Goal: Information Seeking & Learning: Learn about a topic

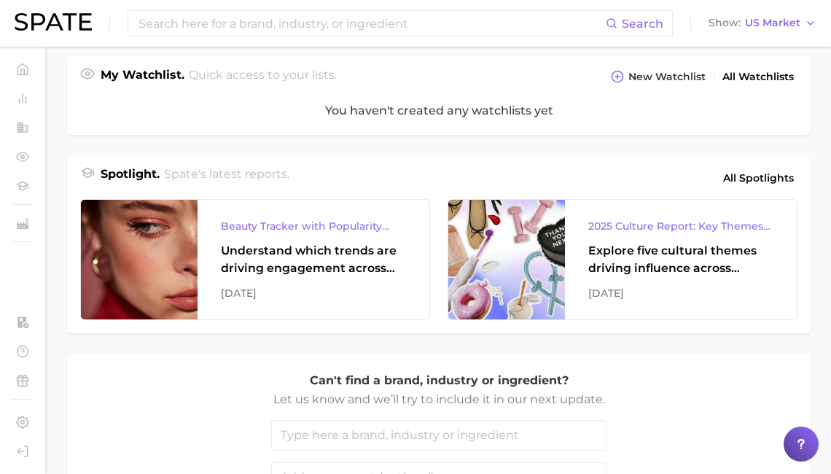
scroll to position [529, 0]
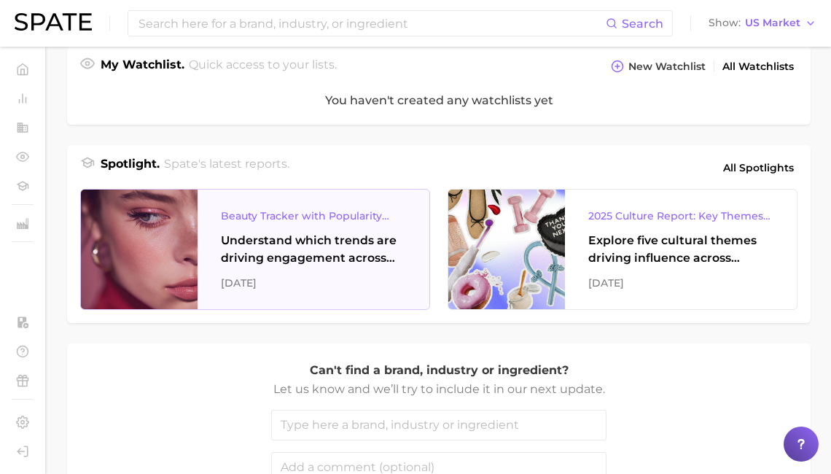
click at [316, 275] on div "[DATE]" at bounding box center [313, 282] width 185 height 17
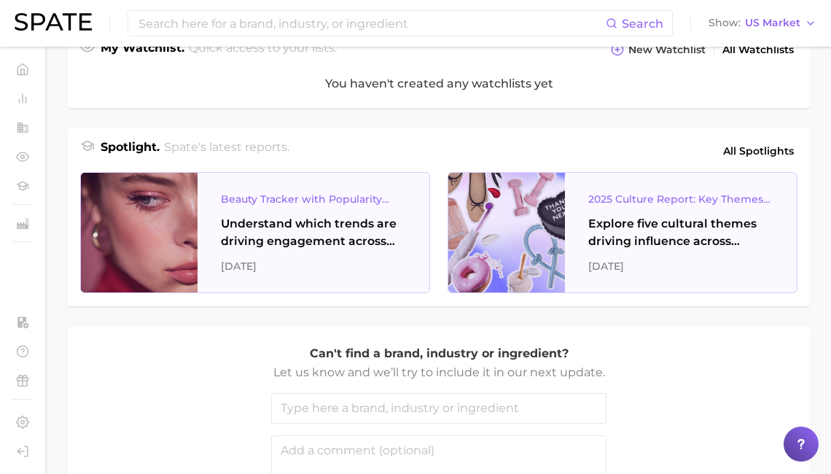
scroll to position [546, 0]
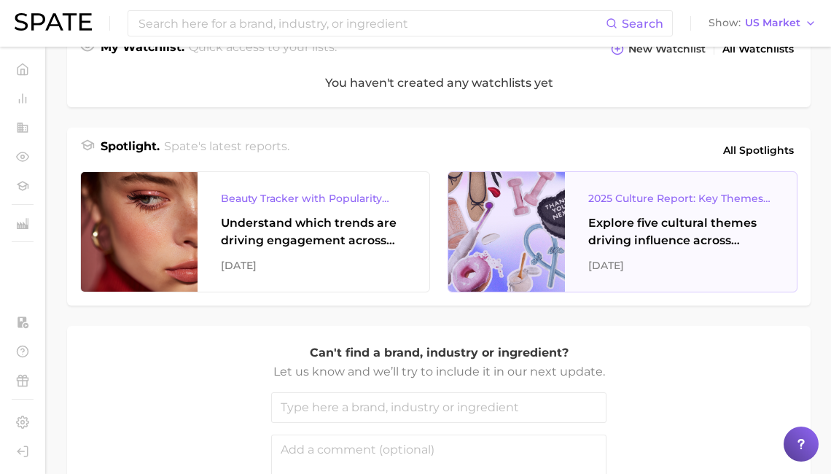
click at [586, 264] on div "2025 Culture Report: Key Themes That Are Shaping Consumer Demand Explore five c…" at bounding box center [681, 231] width 232 height 119
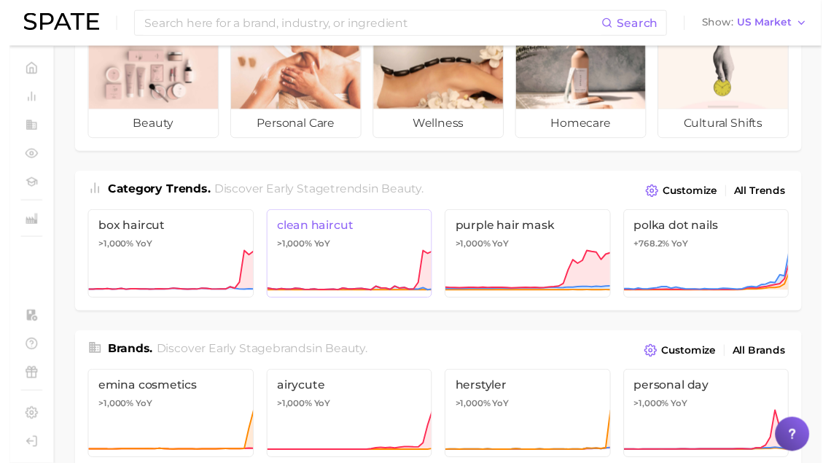
scroll to position [0, 0]
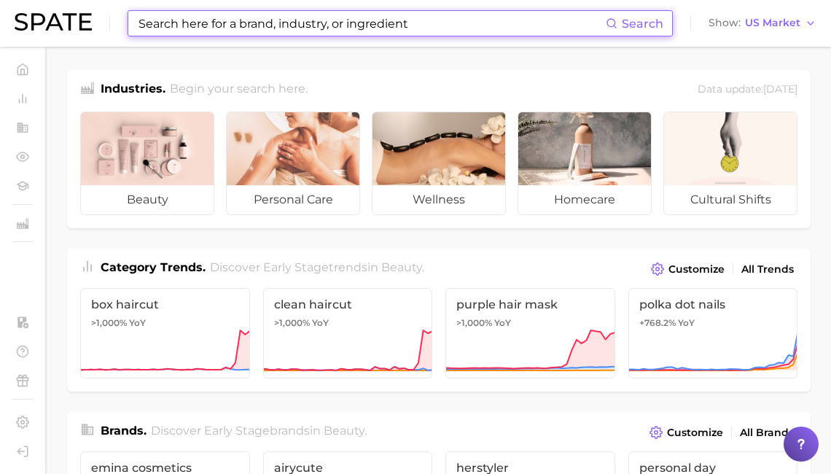
click at [151, 15] on input at bounding box center [371, 23] width 468 height 25
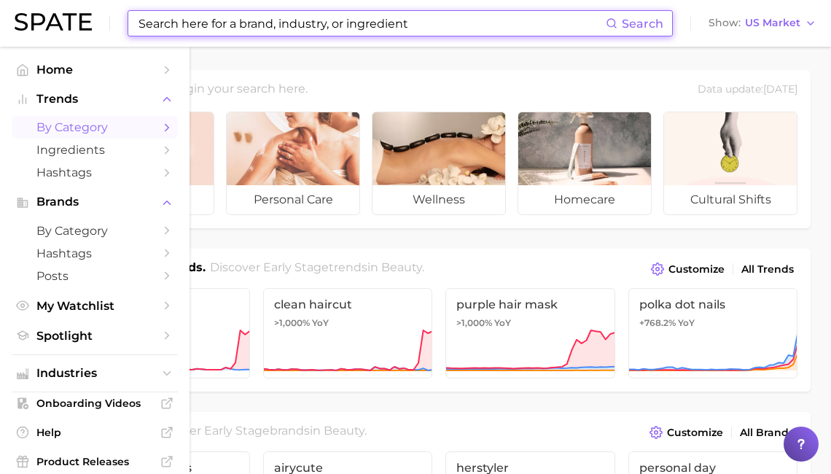
click at [52, 137] on link "by Category" at bounding box center [95, 127] width 166 height 23
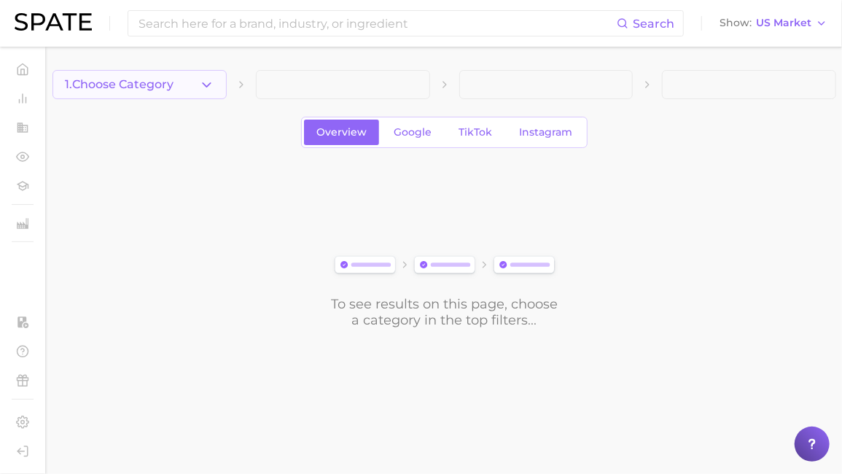
click at [108, 71] on button "1. Choose Category" at bounding box center [139, 84] width 174 height 29
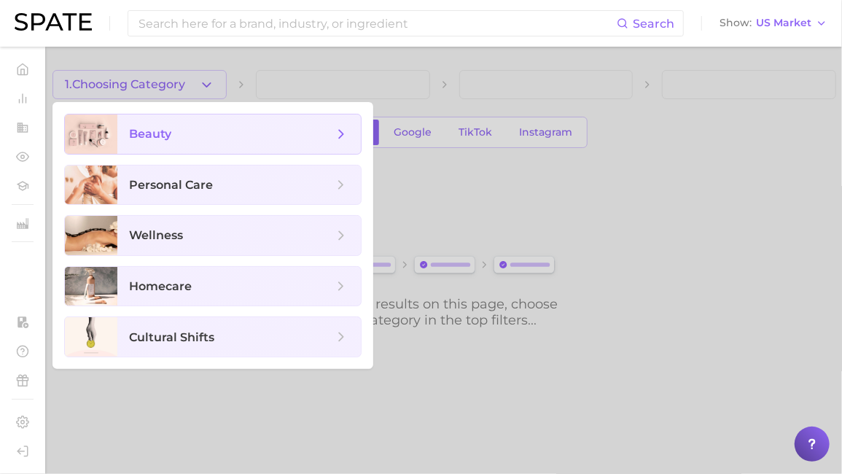
click at [106, 135] on div at bounding box center [91, 133] width 52 height 39
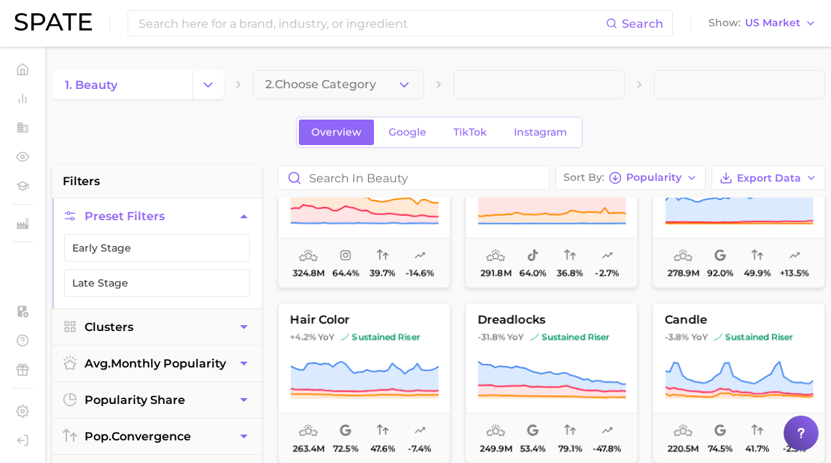
scroll to position [775, 0]
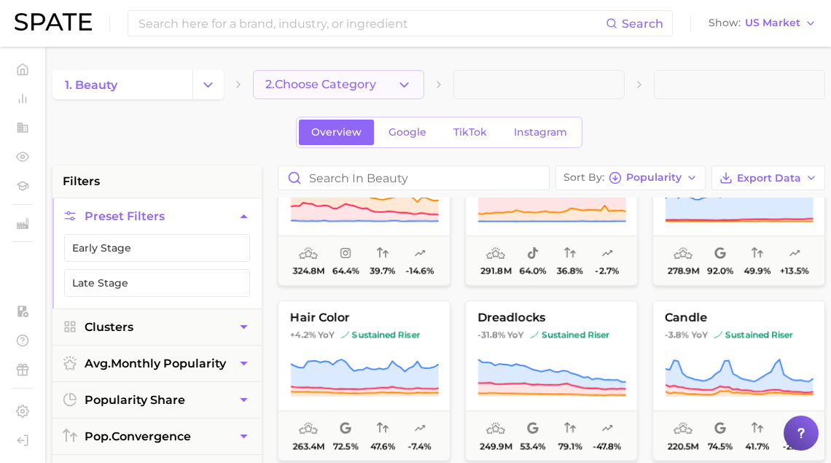
click at [293, 82] on span "2. Choose Category" at bounding box center [320, 84] width 111 height 13
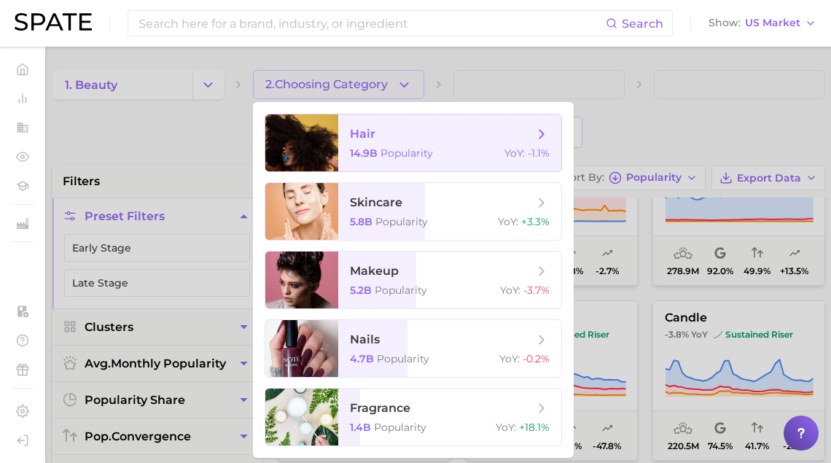
click at [306, 132] on div at bounding box center [301, 142] width 73 height 57
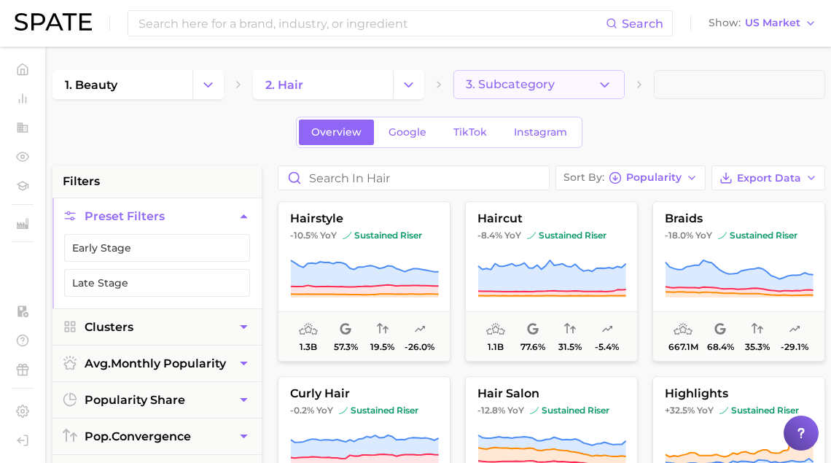
click at [506, 87] on span "3. Subcategory" at bounding box center [510, 84] width 89 height 13
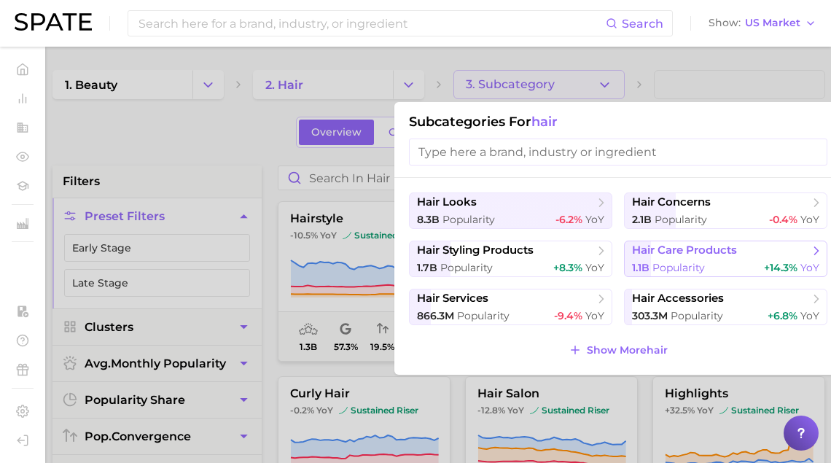
click at [648, 262] on span "1.1b" at bounding box center [640, 267] width 17 height 13
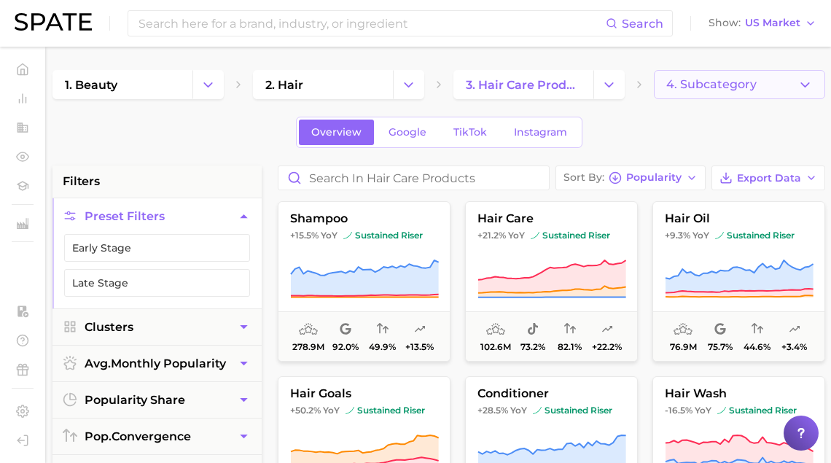
click at [713, 71] on button "4. Subcategory" at bounding box center [739, 84] width 171 height 29
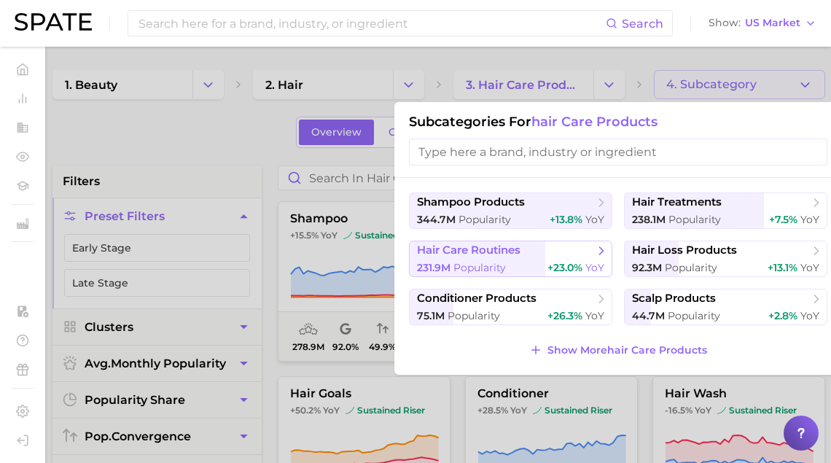
click at [468, 261] on span "Popularity" at bounding box center [479, 267] width 52 height 13
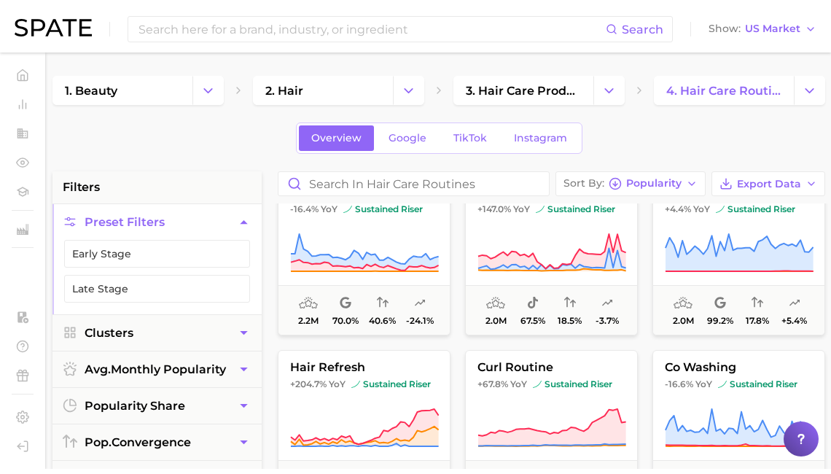
scroll to position [399, 0]
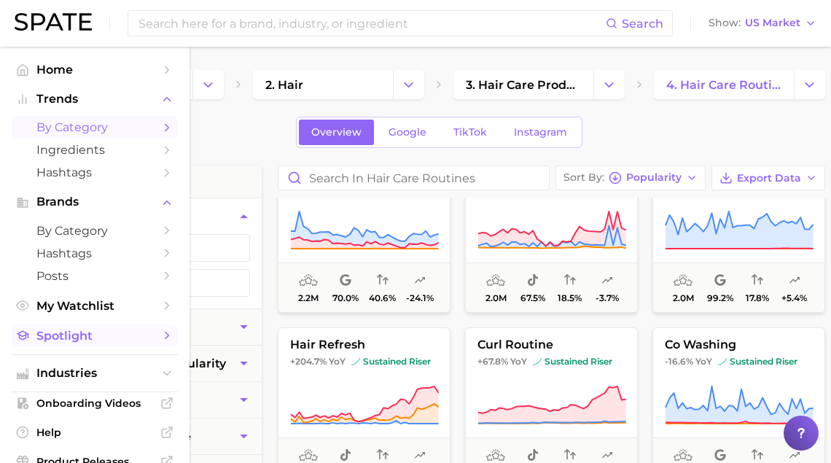
click at [92, 342] on span "Spotlight" at bounding box center [94, 336] width 117 height 14
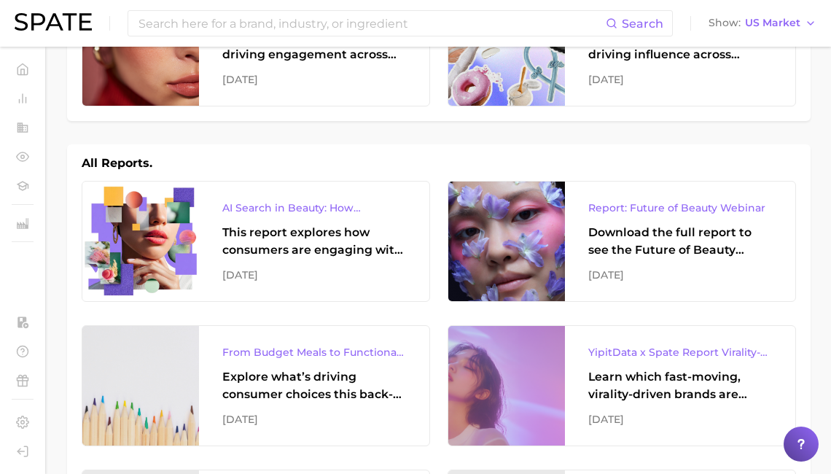
scroll to position [122, 0]
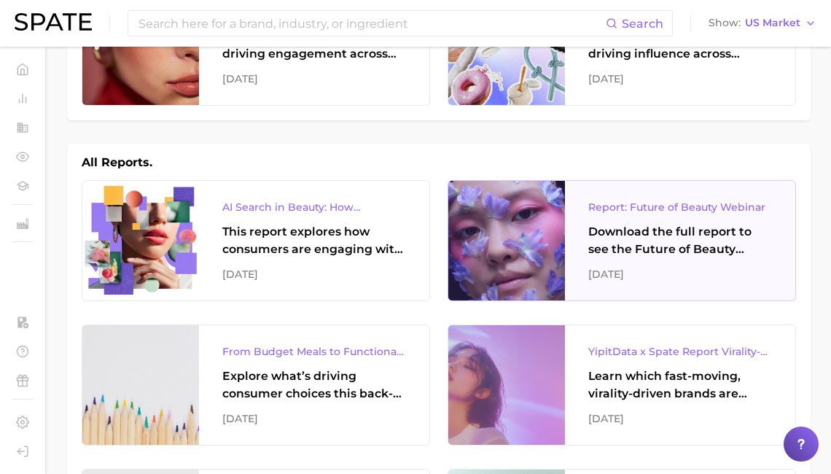
click at [704, 275] on div "[DATE]" at bounding box center [680, 273] width 184 height 17
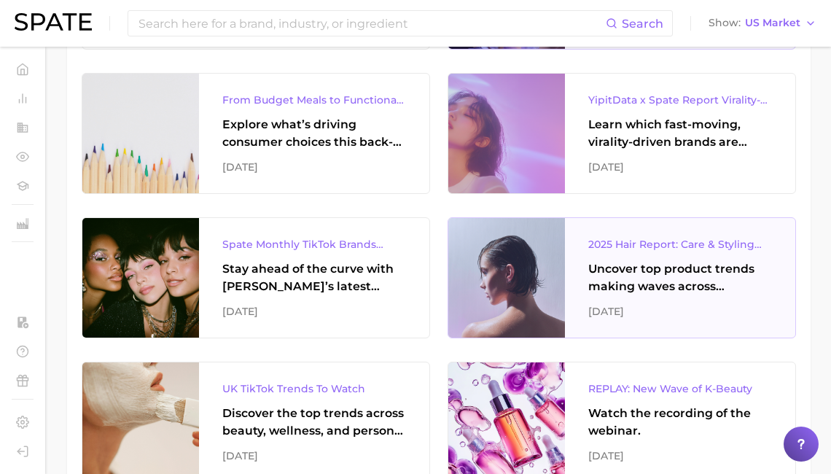
scroll to position [376, 0]
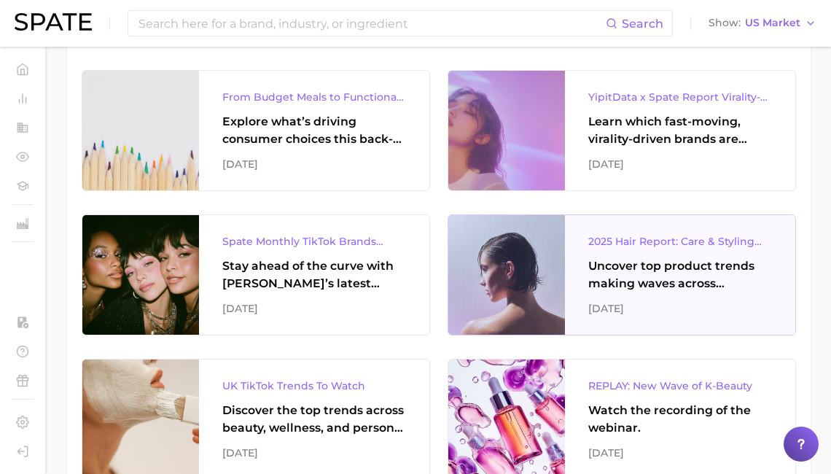
click at [643, 272] on div "Uncover top product trends making waves across platforms — along with key insig…" at bounding box center [680, 274] width 184 height 35
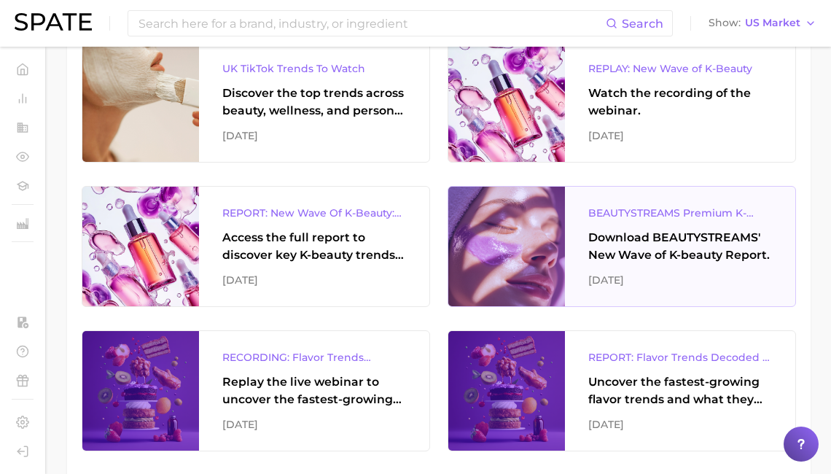
scroll to position [691, 0]
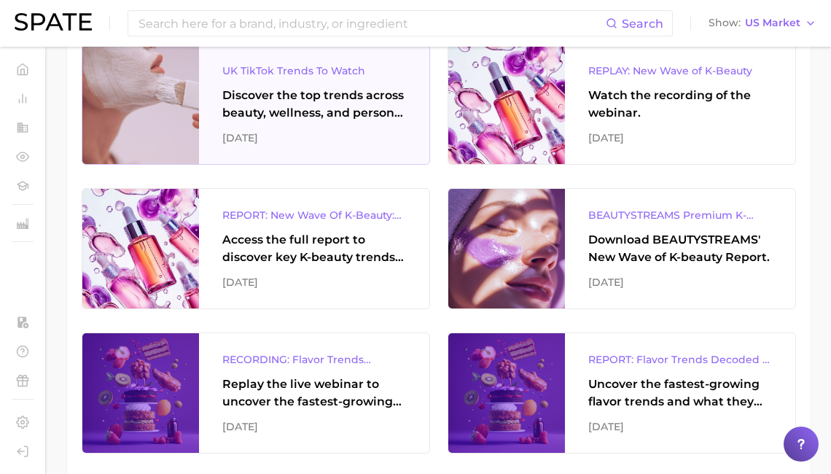
click at [329, 104] on div "Discover the top trends across beauty, wellness, and personal care on TikTok [G…" at bounding box center [314, 104] width 184 height 35
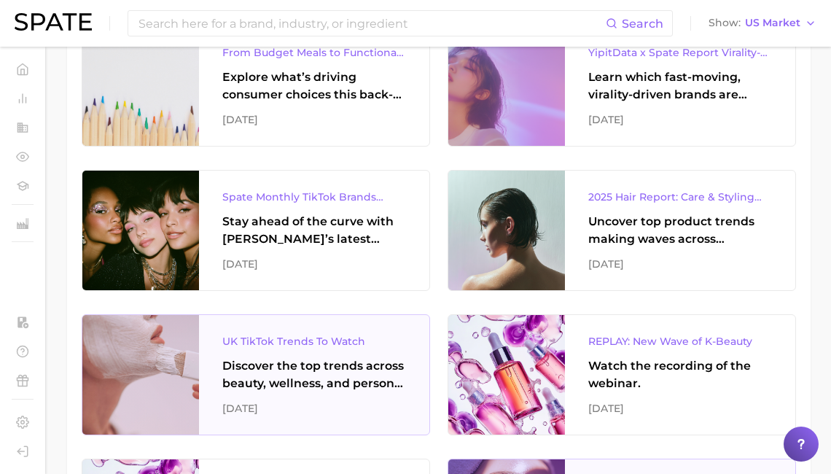
scroll to position [0, 0]
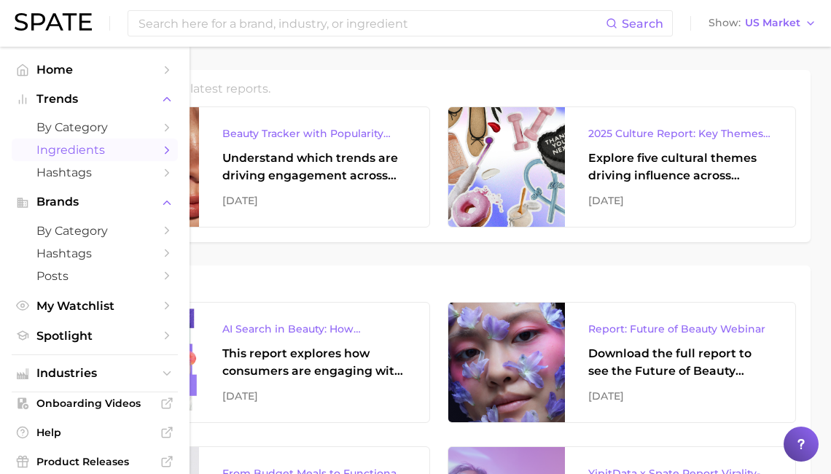
click at [75, 144] on span "Ingredients" at bounding box center [94, 150] width 117 height 14
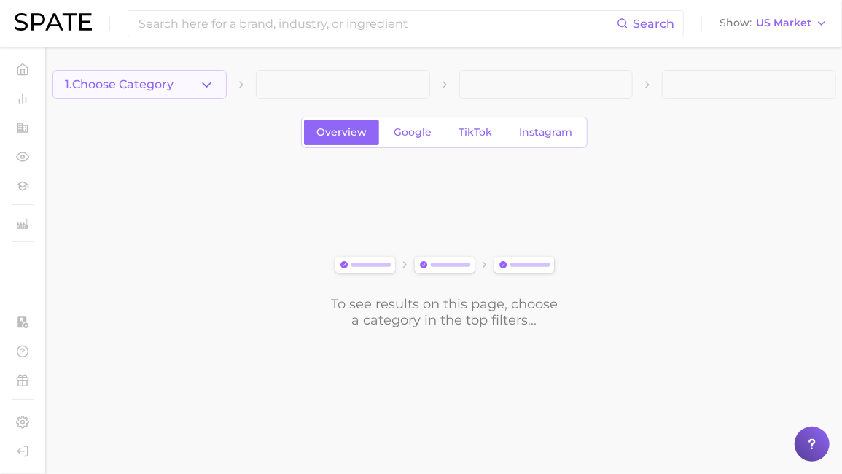
click at [146, 74] on button "1. Choose Category" at bounding box center [139, 84] width 174 height 29
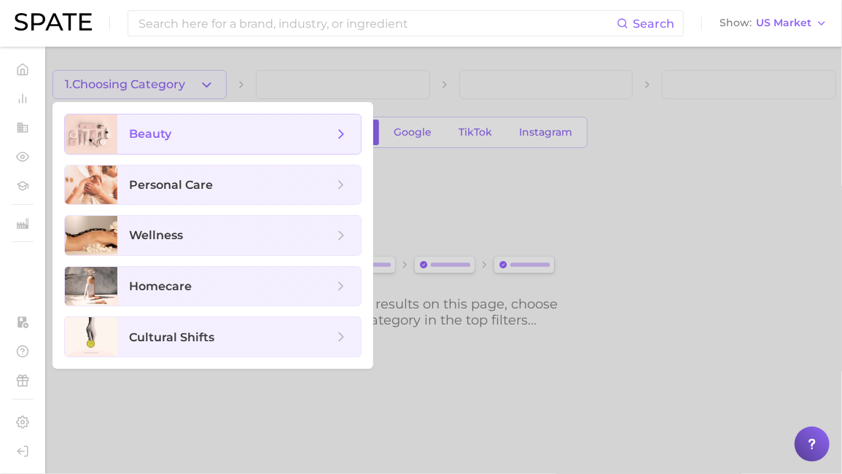
click at [163, 134] on span "beauty" at bounding box center [150, 134] width 42 height 14
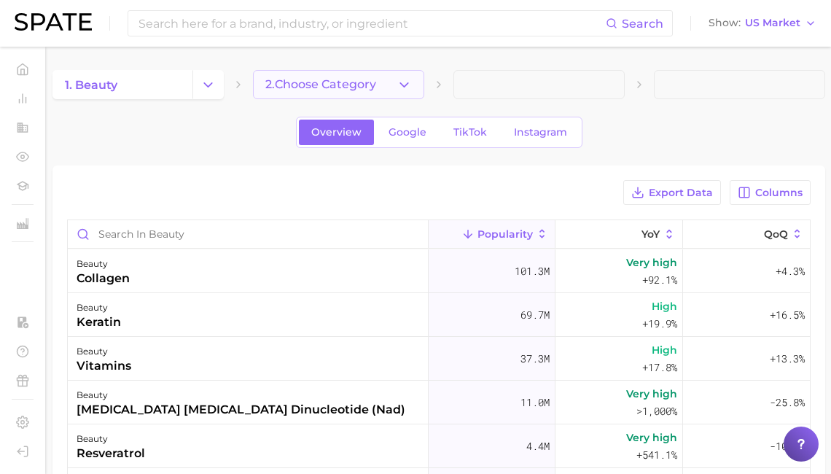
click at [304, 85] on span "2. Choose Category" at bounding box center [320, 84] width 111 height 13
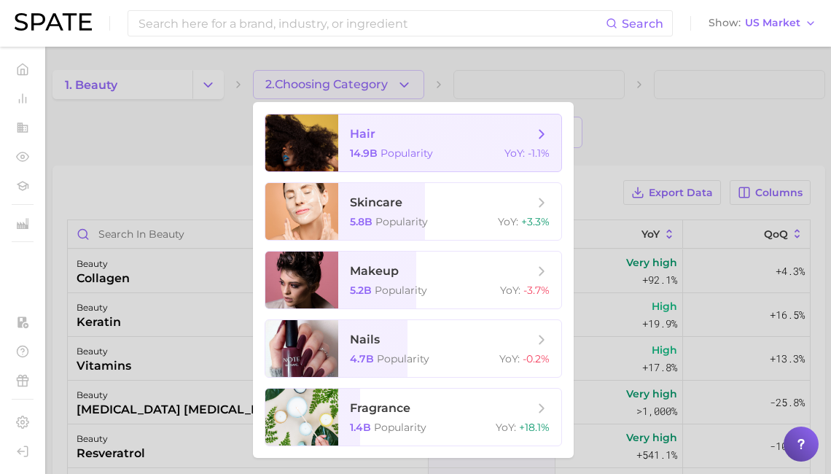
click at [367, 161] on span "hair 14.9b Popularity YoY : -1.1%" at bounding box center [449, 142] width 223 height 57
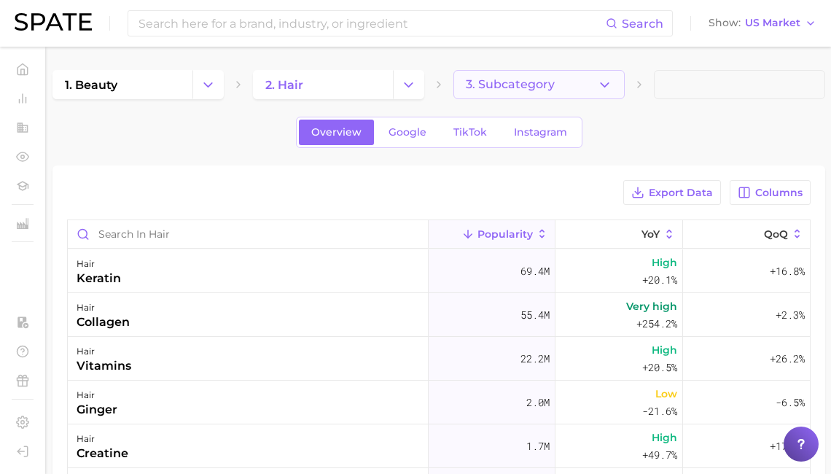
click at [534, 91] on button "3. Subcategory" at bounding box center [538, 84] width 171 height 29
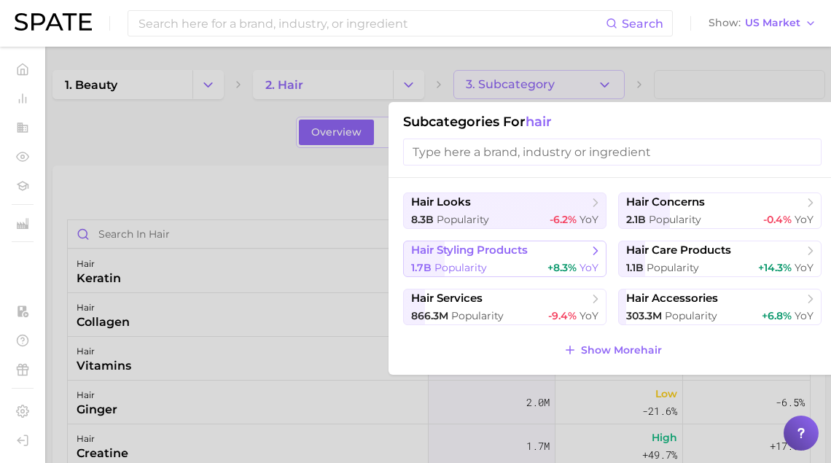
click at [557, 256] on span "hair styling products" at bounding box center [499, 250] width 177 height 15
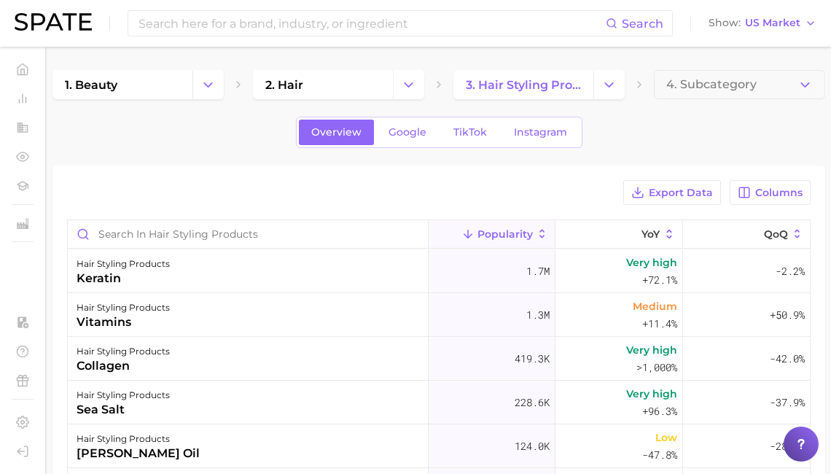
click at [236, 172] on div "Export Data Columns Popularity YoY QoQ hair styling products keratin 1.7m Very …" at bounding box center [438, 436] width 772 height 542
click at [192, 229] on input "Search in hair styling products" at bounding box center [248, 234] width 360 height 28
type input "hold"
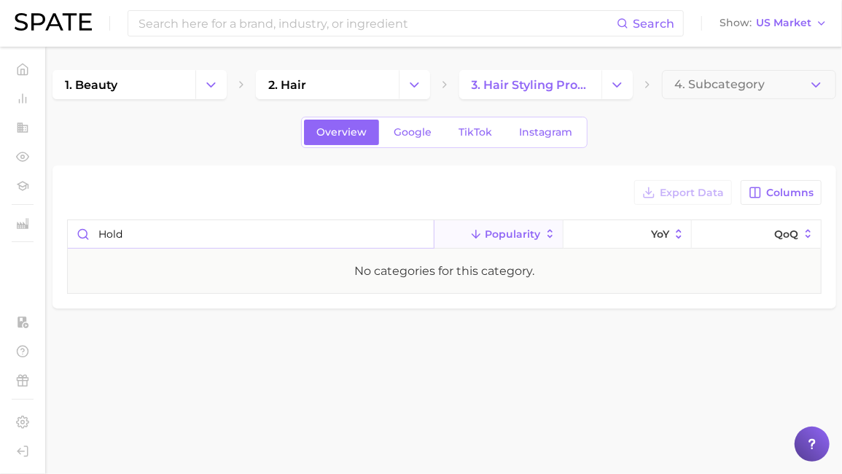
click at [168, 230] on input "hold" at bounding box center [251, 234] width 366 height 28
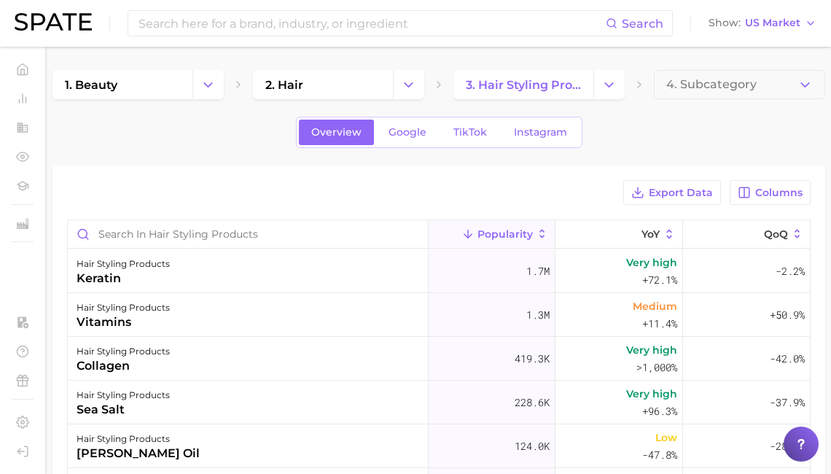
click at [143, 167] on div "Export Data Columns Popularity YoY QoQ hair styling products keratin 1.7m Very …" at bounding box center [438, 436] width 772 height 542
click at [627, 78] on div "1. beauty 2. hair 3. hair styling products 4. Subcategory" at bounding box center [438, 84] width 772 height 29
click at [619, 79] on button "Change Category" at bounding box center [608, 84] width 31 height 29
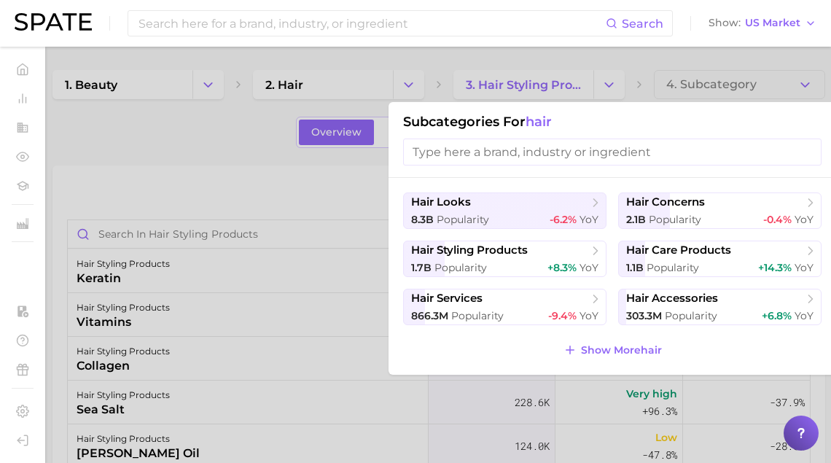
click at [224, 202] on div at bounding box center [415, 231] width 831 height 463
